Goal: Transaction & Acquisition: Purchase product/service

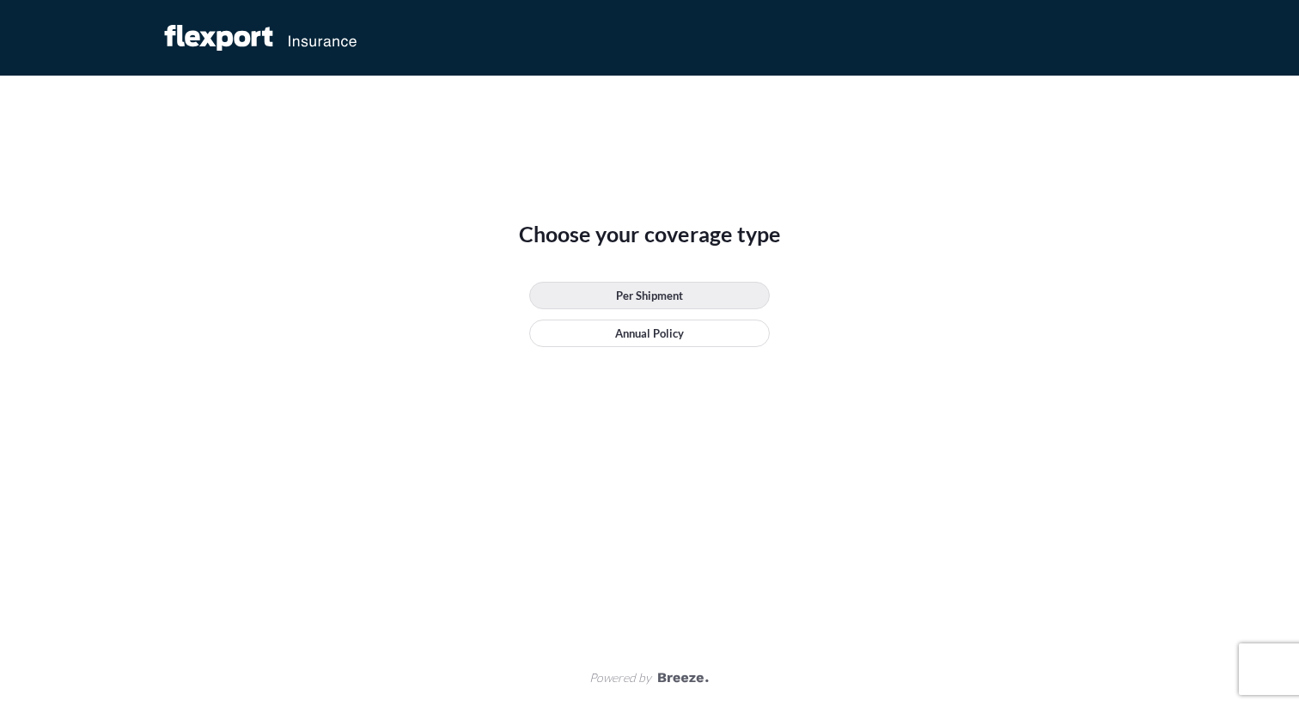
click at [633, 299] on p "Per Shipment" at bounding box center [649, 295] width 67 height 17
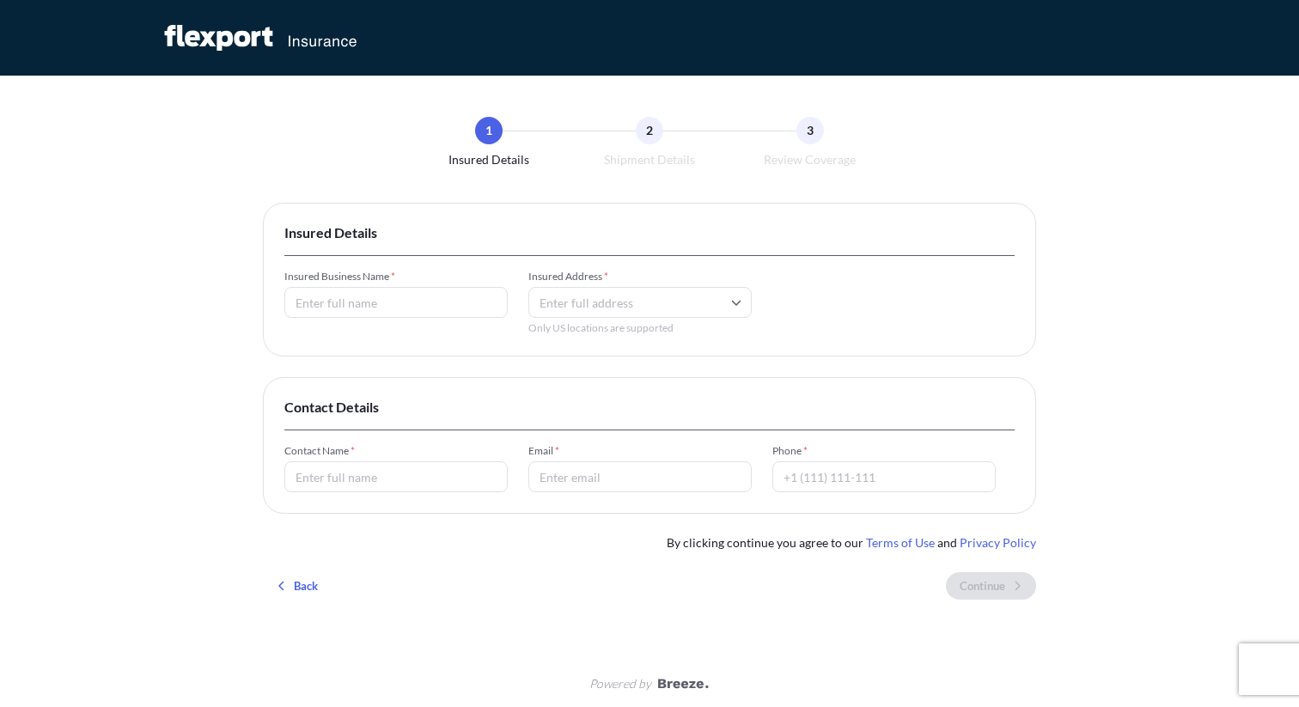
click at [350, 300] on input "Insured Business Name *" at bounding box center [395, 302] width 223 height 31
type input "Test Breeze"
click at [570, 305] on input "Insured Address *" at bounding box center [639, 302] width 223 height 31
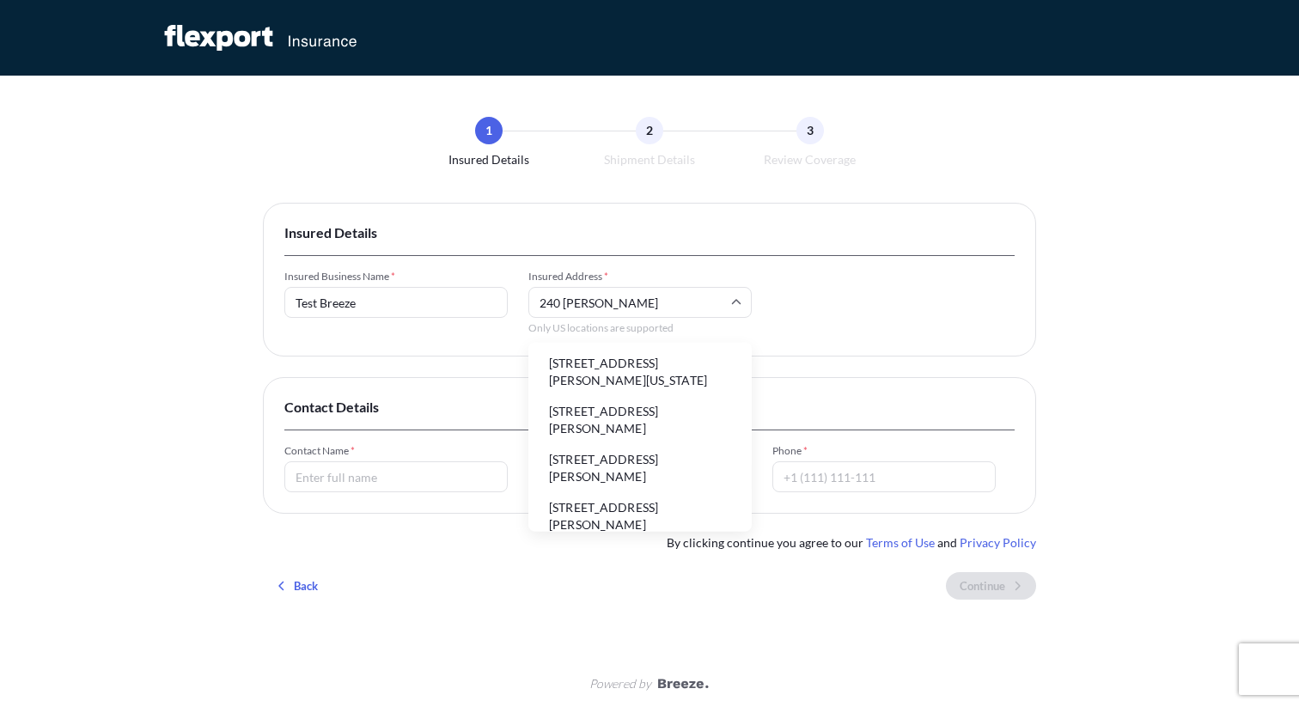
click at [566, 365] on li "[STREET_ADDRESS][PERSON_NAME][US_STATE]" at bounding box center [640, 372] width 210 height 45
type input "[STREET_ADDRESS][PERSON_NAME][US_STATE]"
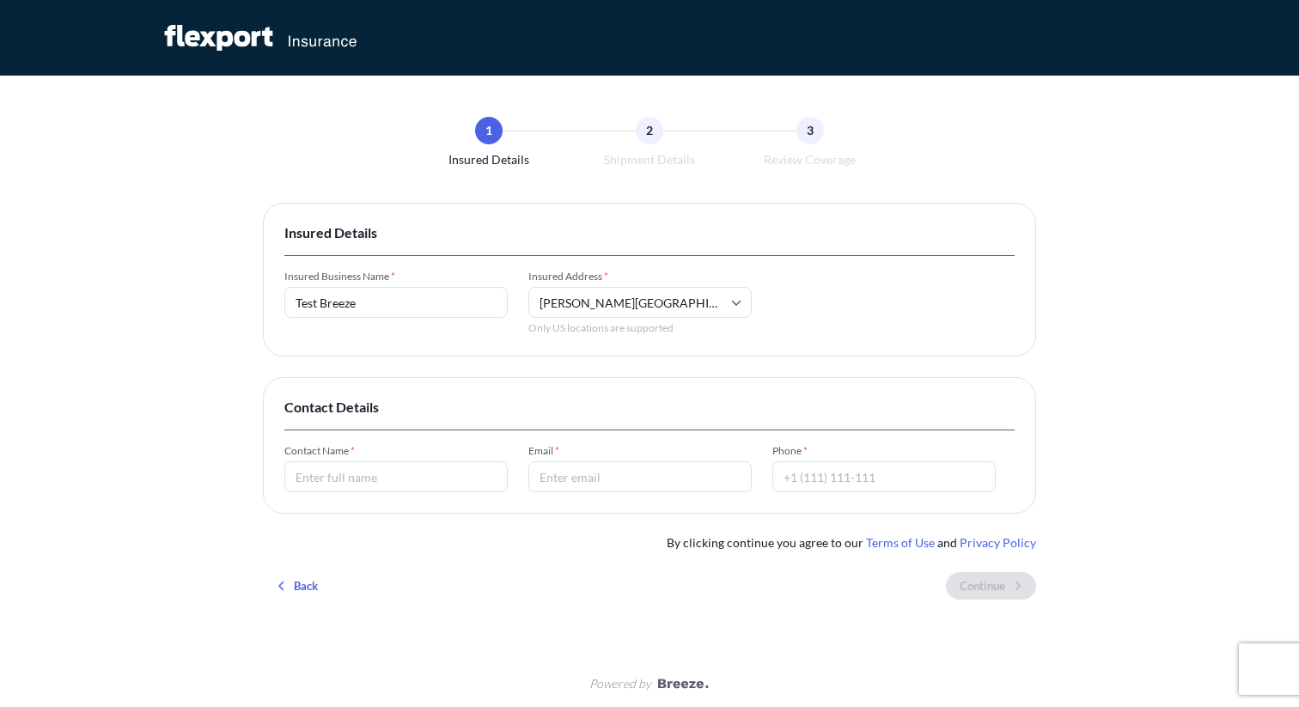
click at [326, 481] on input "Contact Name *" at bounding box center [395, 476] width 223 height 31
type input "Eyal"
type input "[EMAIL_ADDRESS][DOMAIN_NAME]"
type input "9178876653"
